Goal: Information Seeking & Learning: Check status

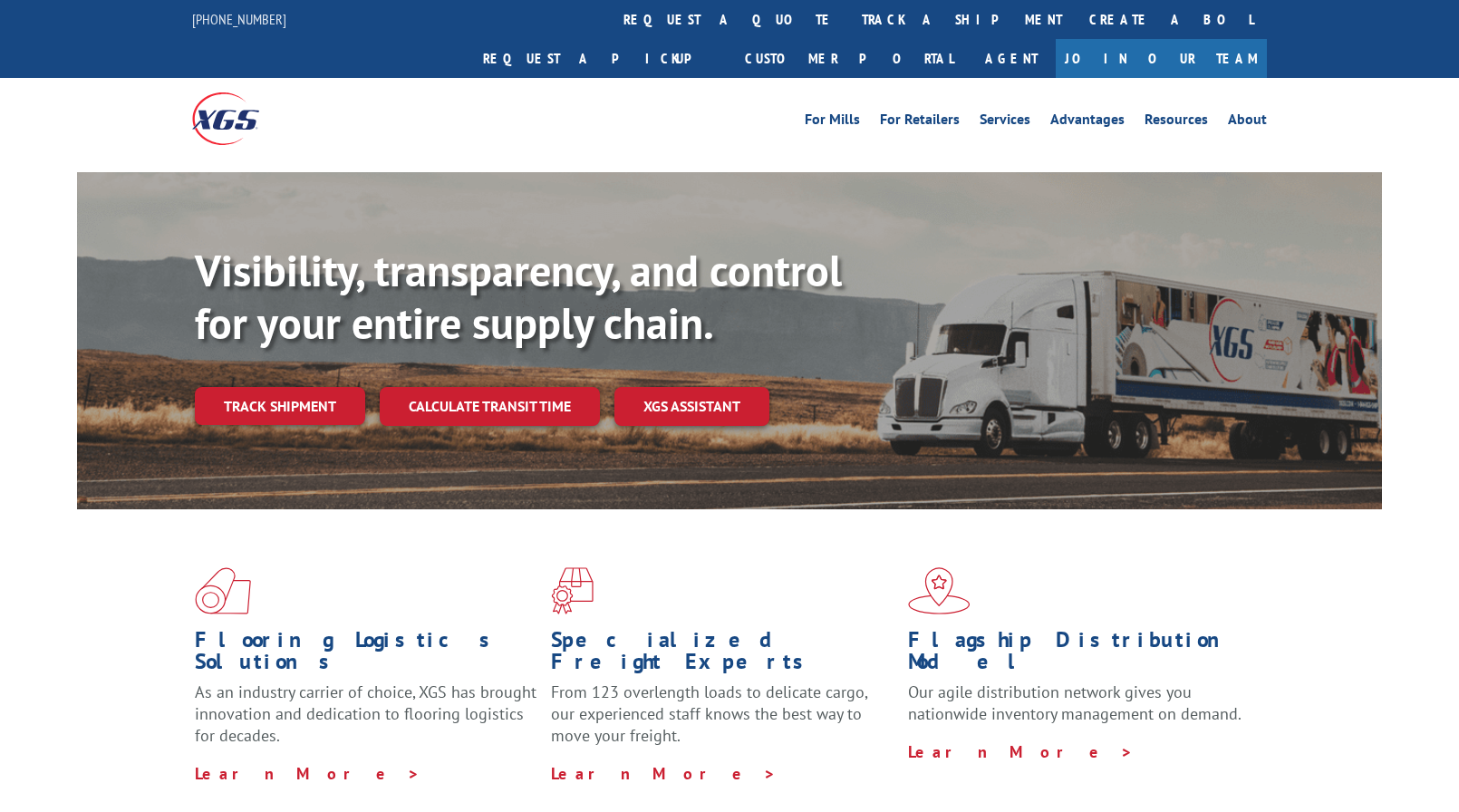
click at [290, 387] on div "Visibility, transparency, and control for your entire supply chain. Track shipm…" at bounding box center [788, 370] width 1187 height 253
click at [309, 386] on link "Track shipment" at bounding box center [280, 406] width 171 height 38
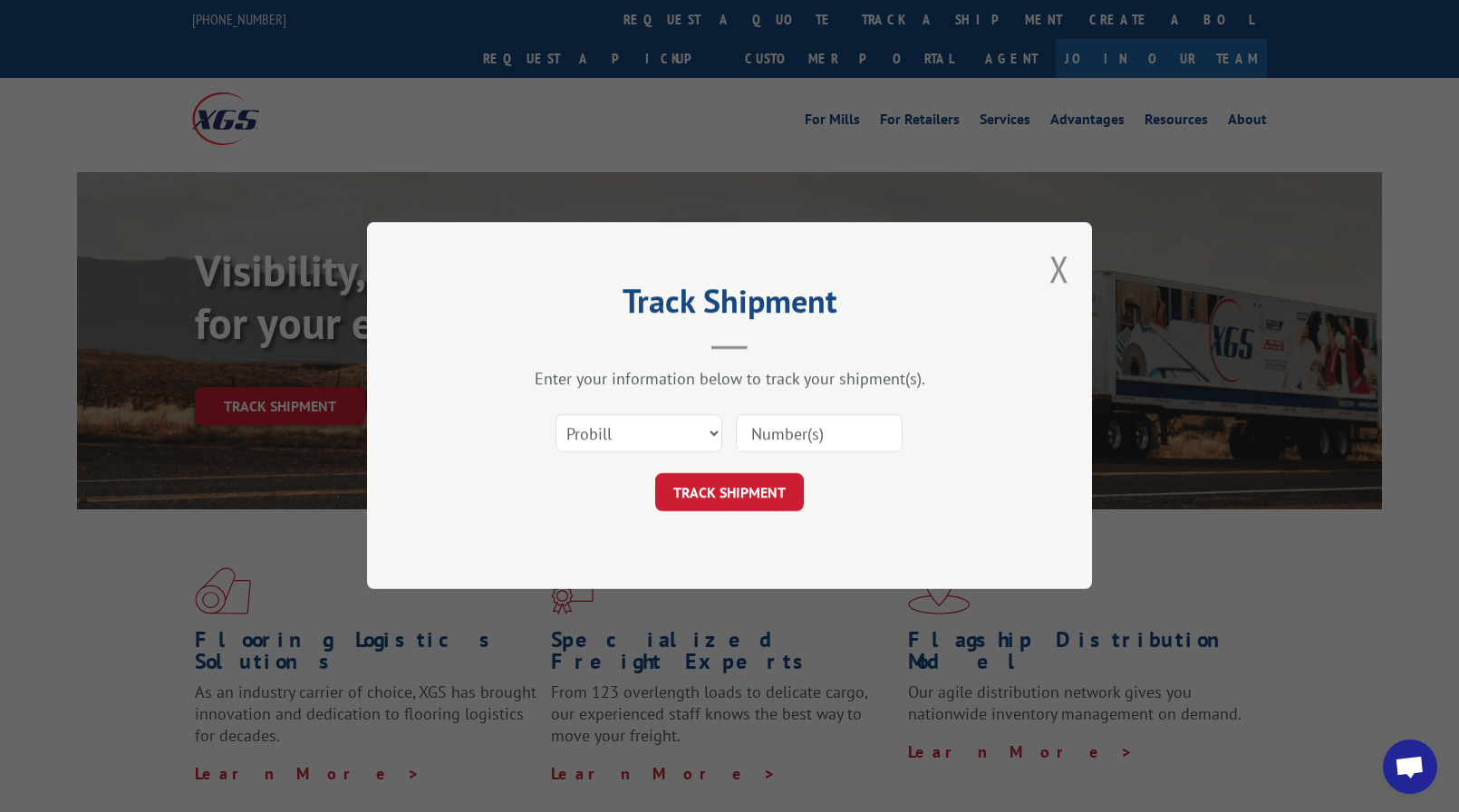
click at [813, 448] on input at bounding box center [819, 434] width 167 height 38
paste input "5872381"
drag, startPoint x: 845, startPoint y: 435, endPoint x: 61, endPoint y: 333, distance: 790.6
click at [362, 357] on div "Track Shipment Enter your information below to track your shipment(s). Select c…" at bounding box center [729, 406] width 1459 height 812
type input "2849629"
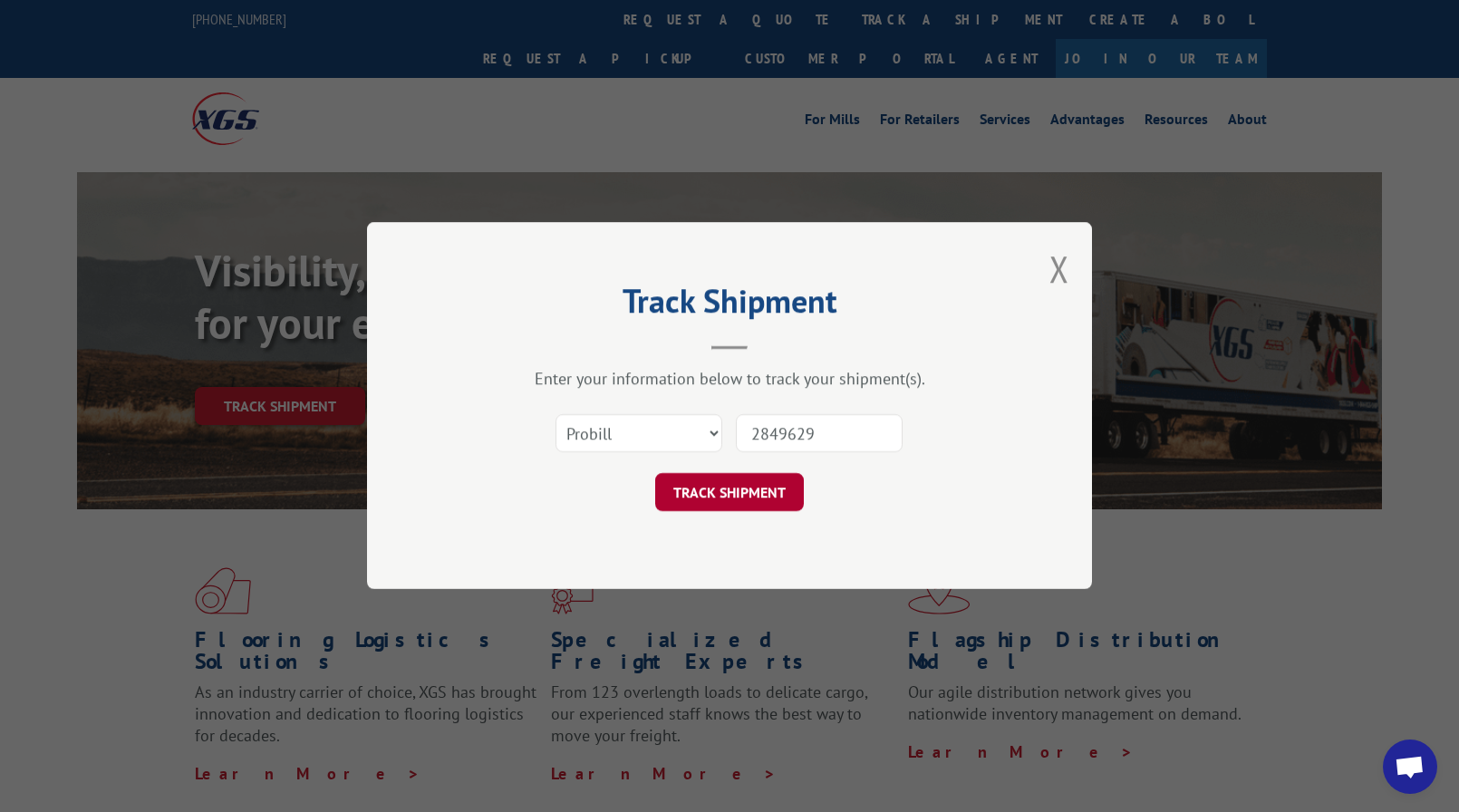
click at [725, 494] on button "TRACK SHIPMENT" at bounding box center [730, 493] width 149 height 38
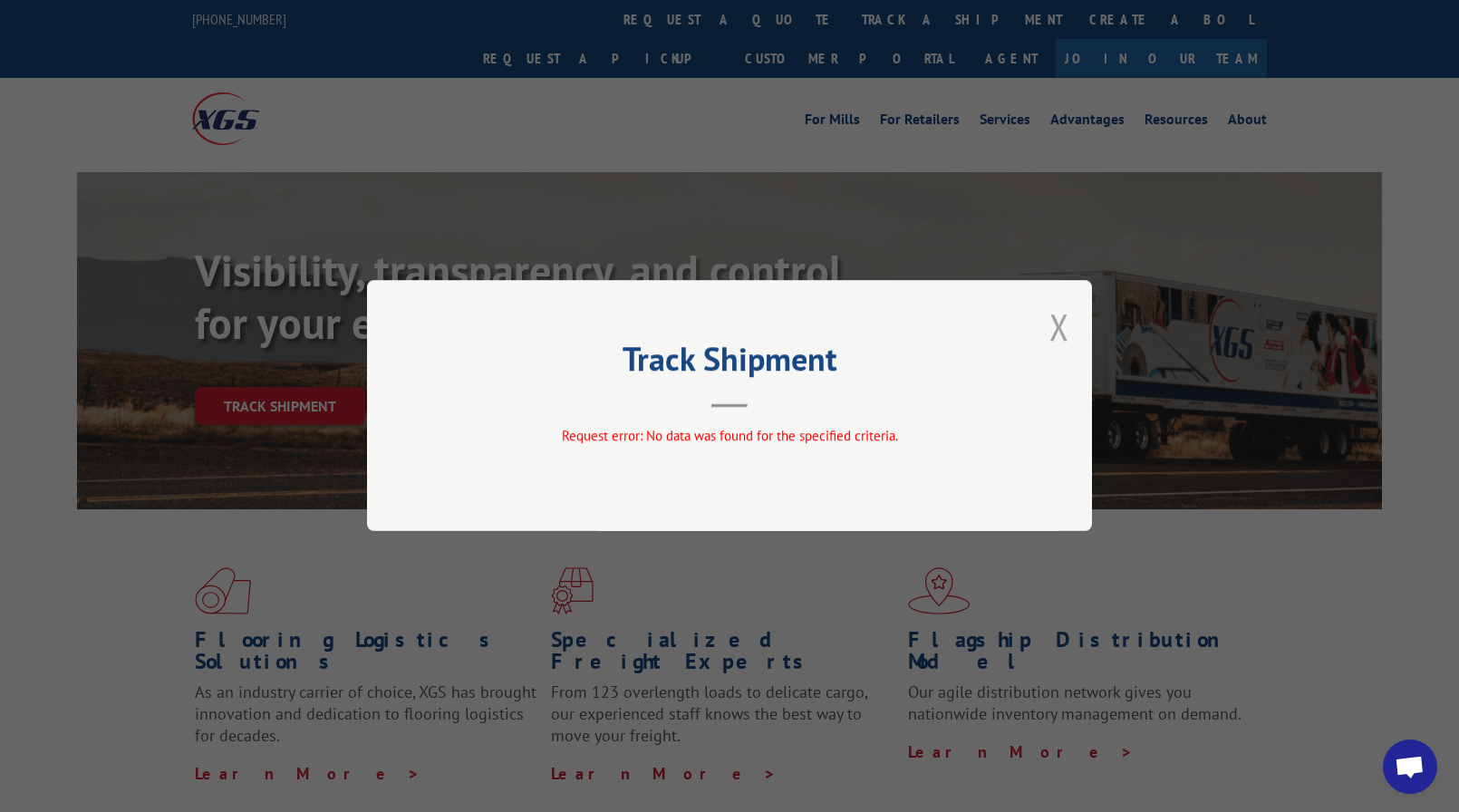
click at [1057, 317] on button "Close modal" at bounding box center [1059, 326] width 20 height 48
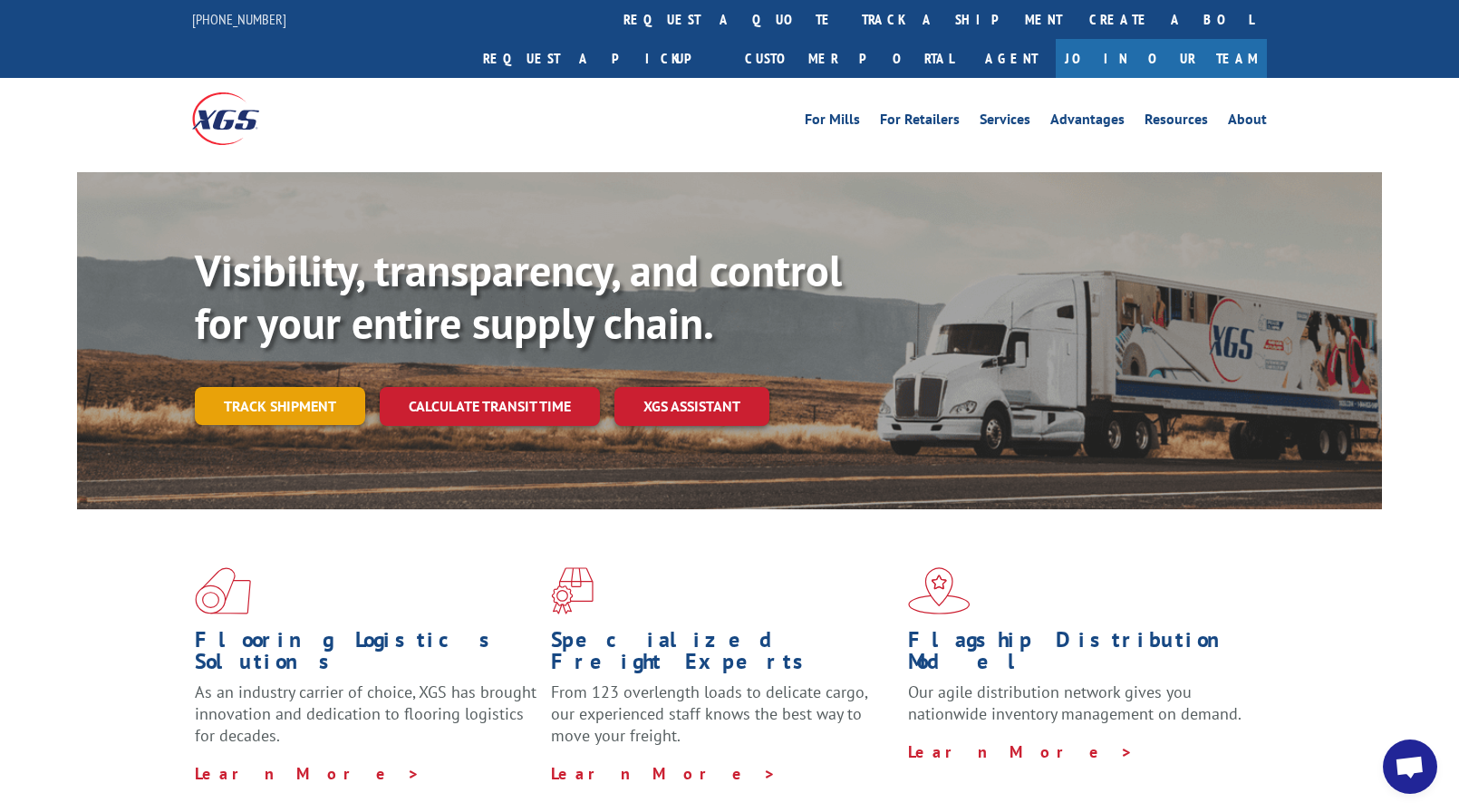
click at [263, 386] on link "Track shipment" at bounding box center [280, 406] width 171 height 38
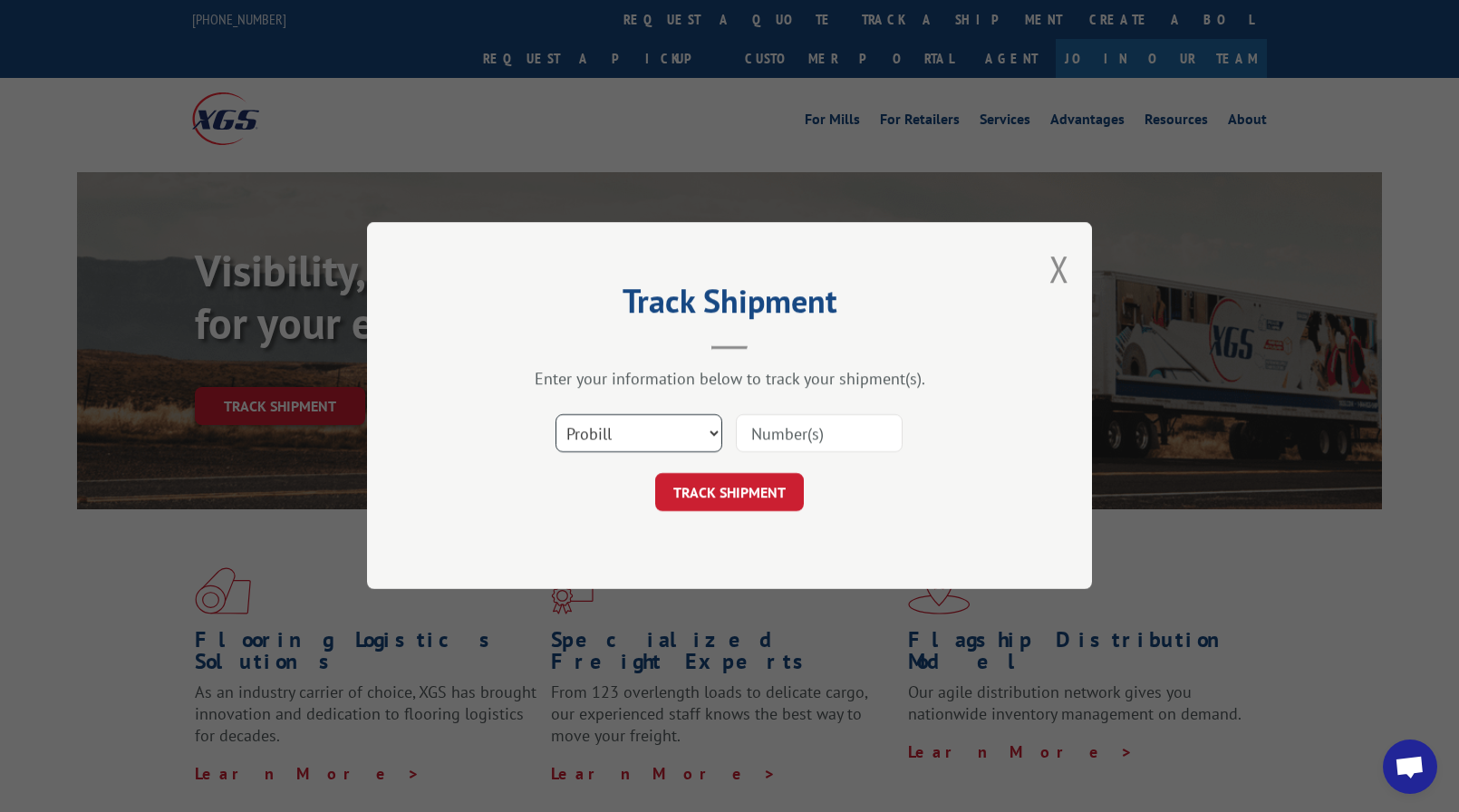
click at [573, 433] on select "Select category... Probill BOL PO" at bounding box center [638, 434] width 167 height 38
select select "bol"
click at [555, 415] on select "Select category... Probill BOL PO" at bounding box center [638, 434] width 167 height 38
click at [775, 427] on input at bounding box center [819, 434] width 167 height 38
type input "2849629"
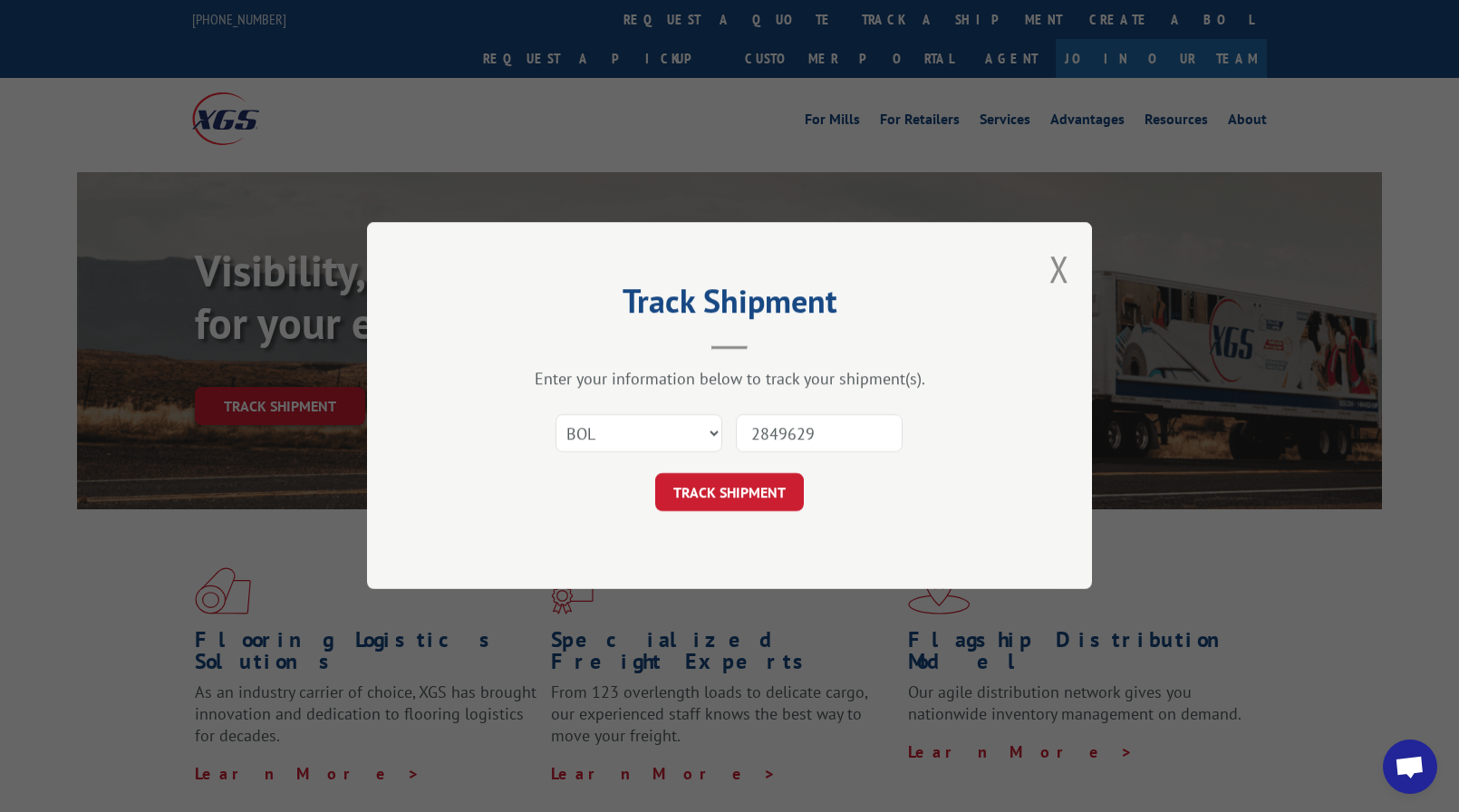
click at [761, 480] on button "TRACK SHIPMENT" at bounding box center [730, 493] width 149 height 38
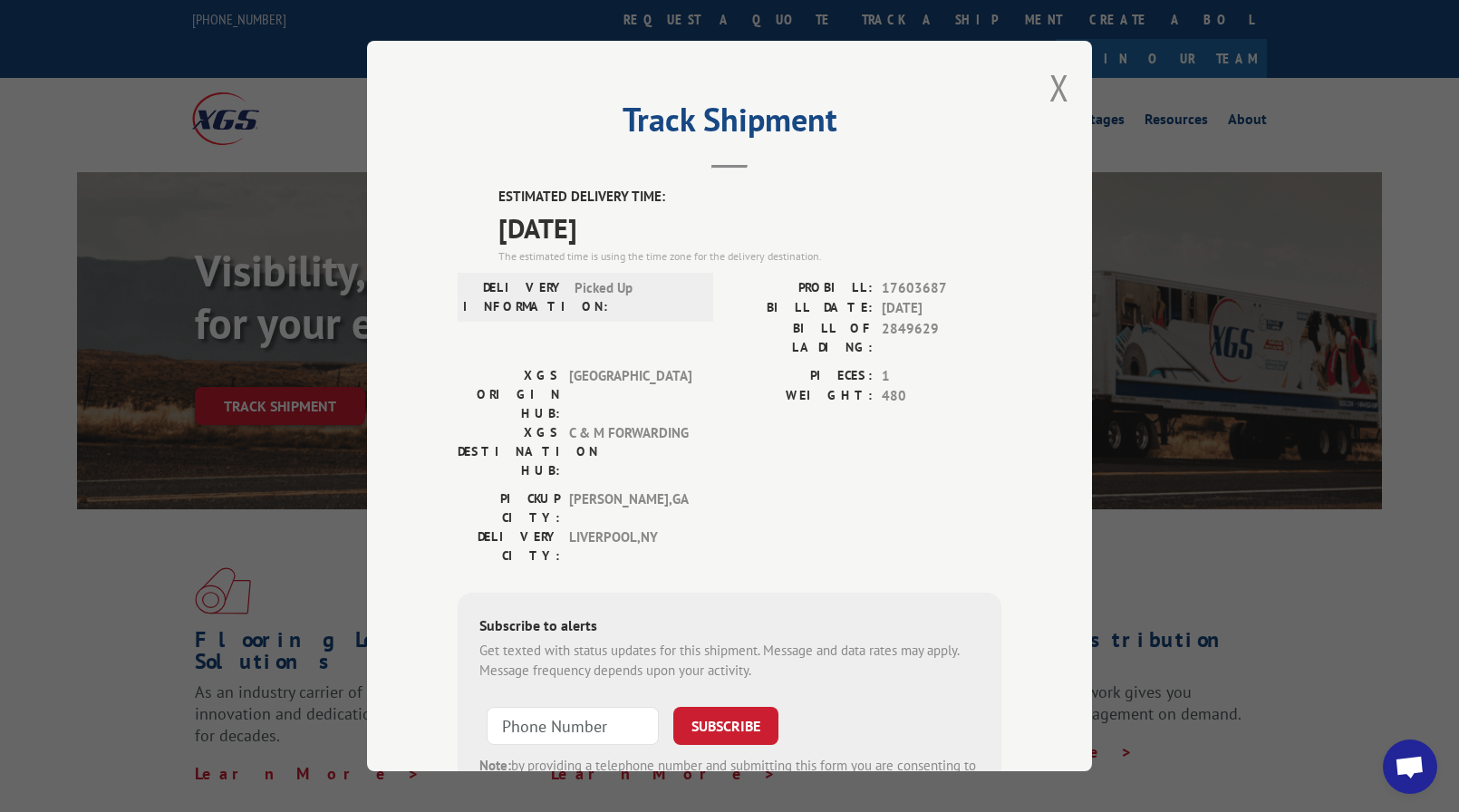
drag, startPoint x: 1041, startPoint y: 92, endPoint x: 1012, endPoint y: 83, distance: 30.4
click at [1041, 92] on div "Track Shipment ESTIMATED DELIVERY TIME: [DATE] The estimated time is using the …" at bounding box center [730, 406] width 725 height 730
drag, startPoint x: 1050, startPoint y: 93, endPoint x: 1012, endPoint y: 128, distance: 51.7
click at [1050, 93] on button "Close modal" at bounding box center [1059, 87] width 20 height 48
